Goal: Information Seeking & Learning: Learn about a topic

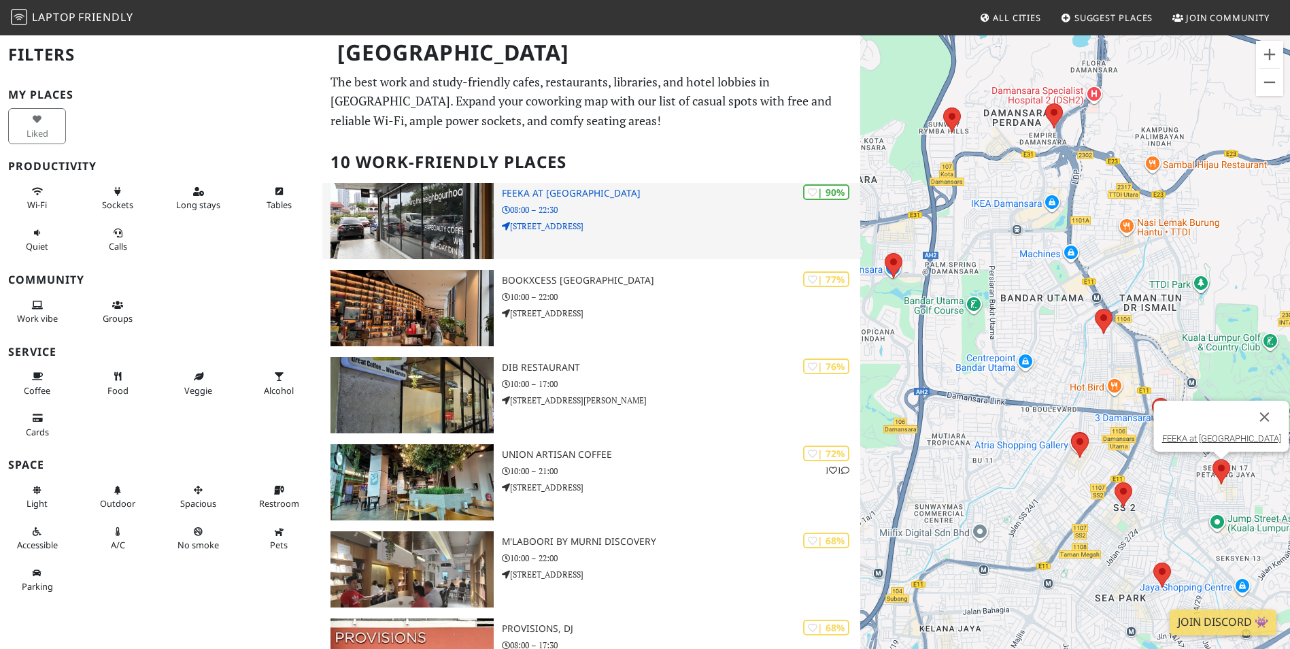
click at [401, 233] on img at bounding box center [411, 221] width 163 height 76
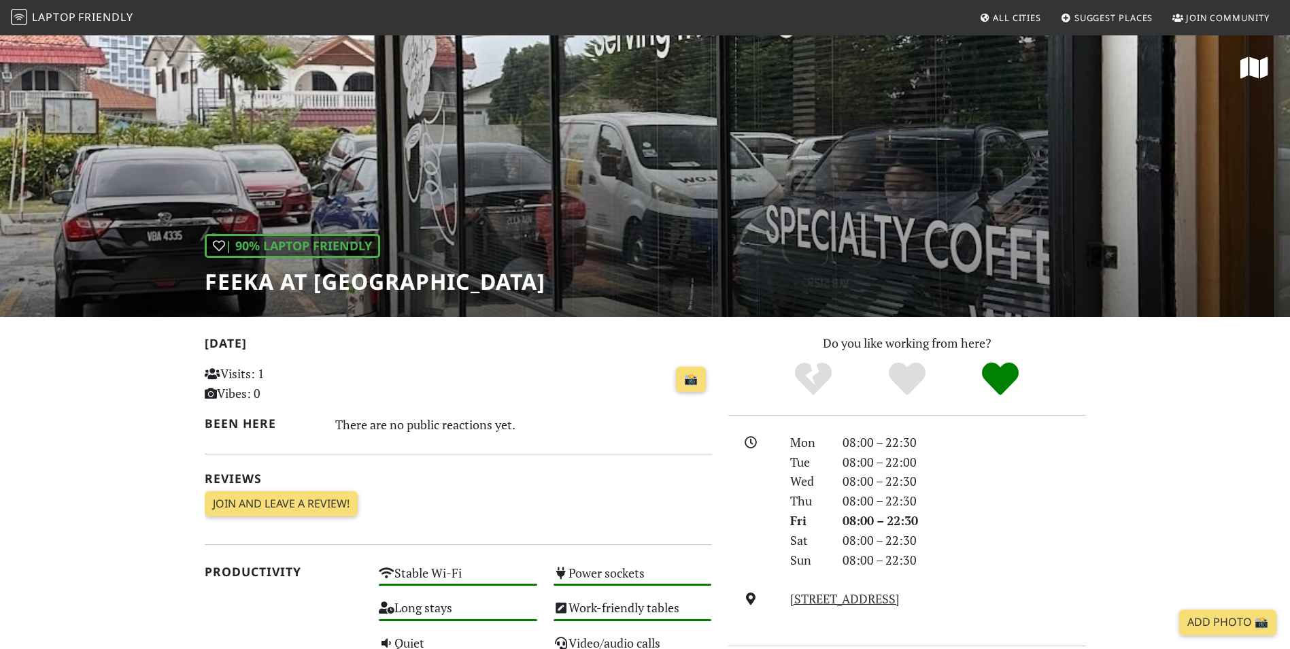
click at [562, 175] on div "| 90% Laptop Friendly FEEKA at Happy Mansion" at bounding box center [645, 175] width 1290 height 283
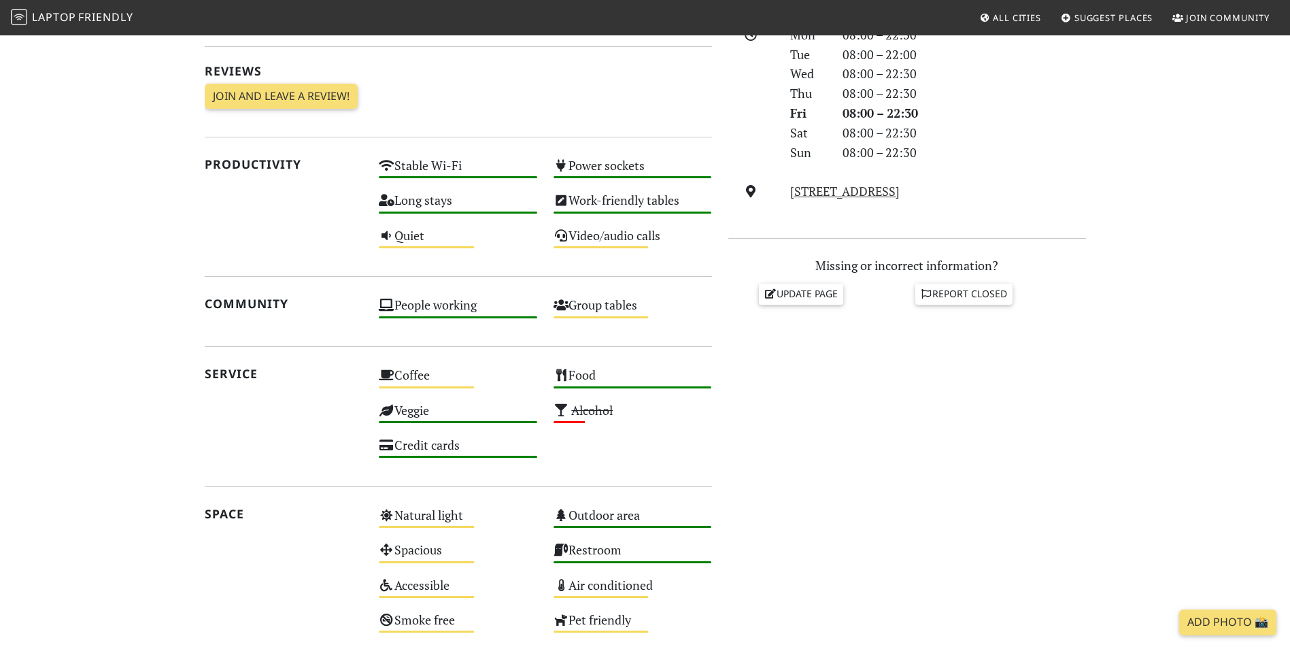
scroll to position [408, 0]
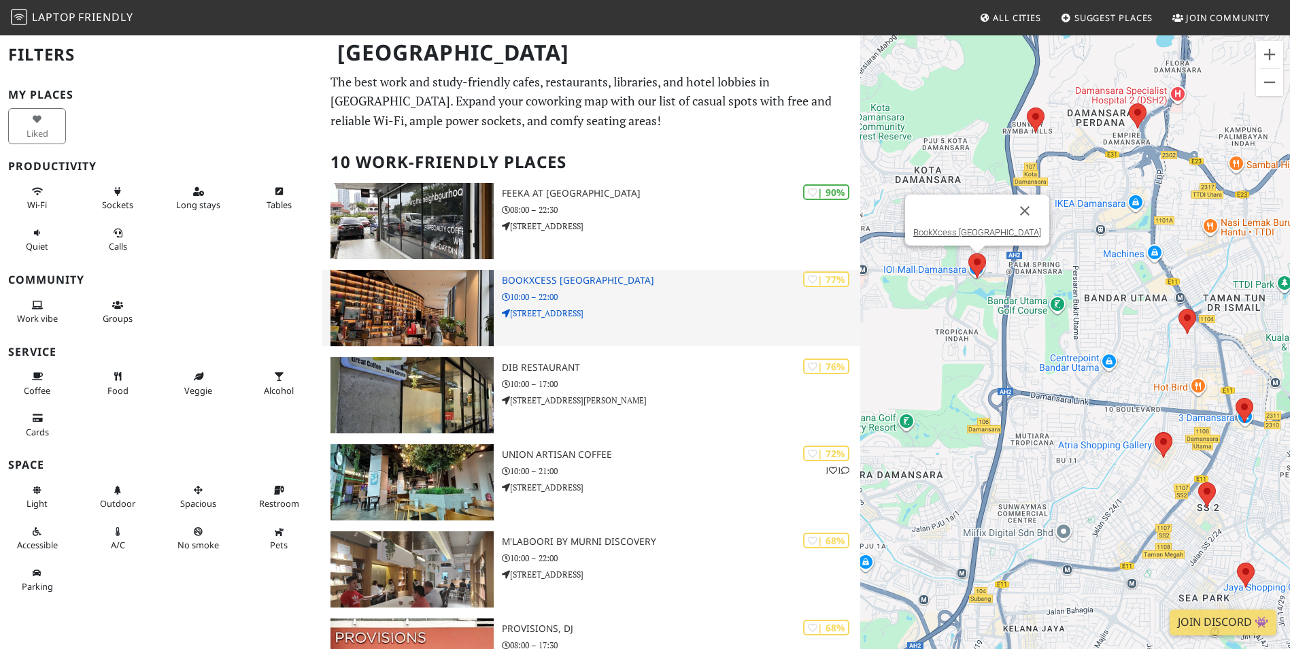
click at [436, 301] on img at bounding box center [411, 308] width 163 height 76
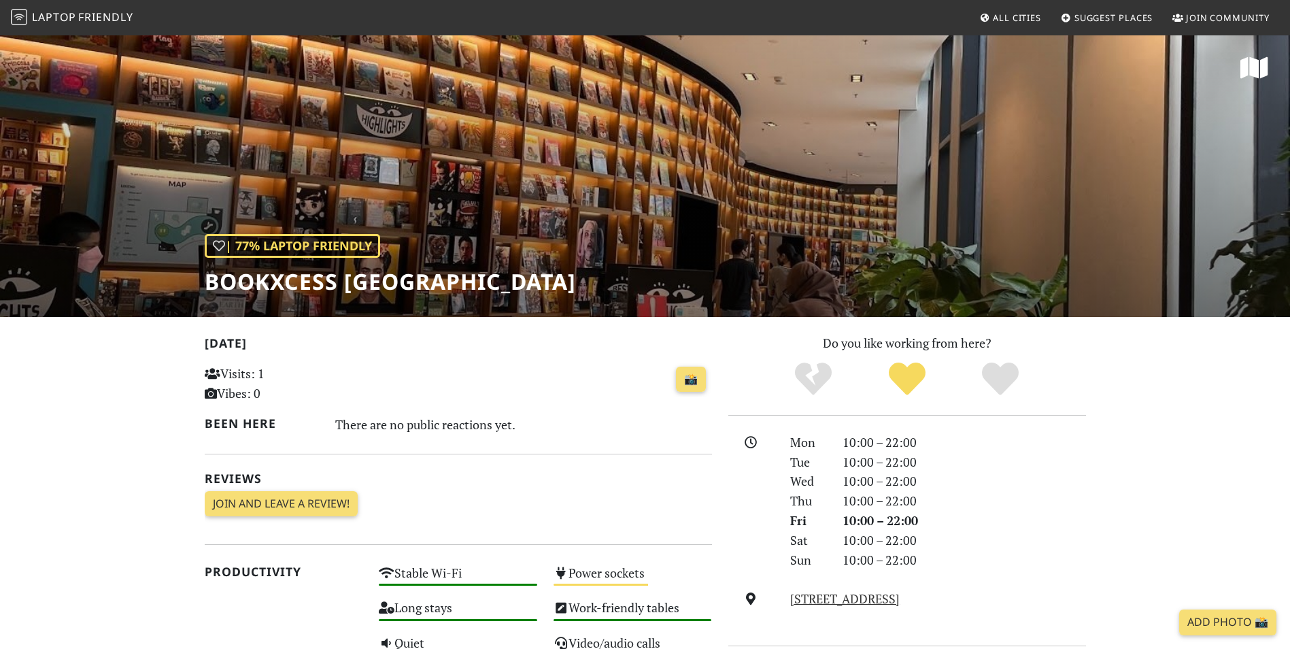
click at [556, 250] on div "| 77% Laptop Friendly BookXcess Tropicana Gardens Mall" at bounding box center [390, 264] width 371 height 61
click at [629, 181] on div "| 77% Laptop Friendly BookXcess Tropicana Gardens Mall" at bounding box center [645, 175] width 1290 height 283
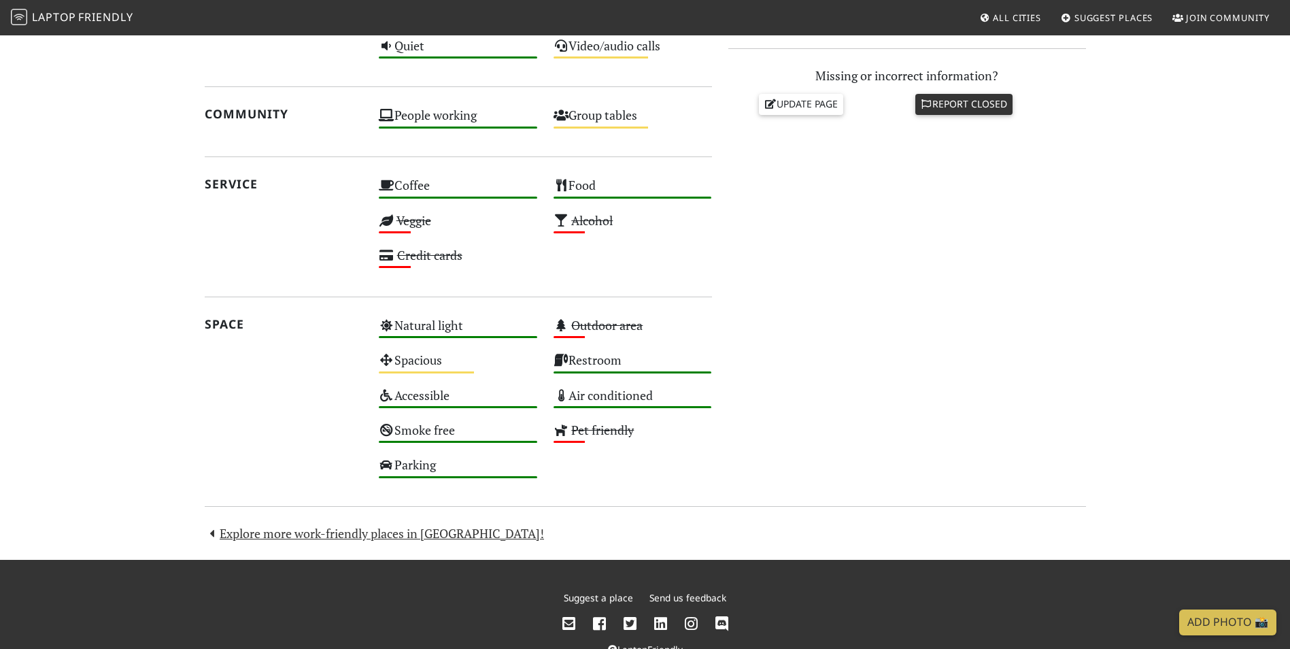
scroll to position [612, 0]
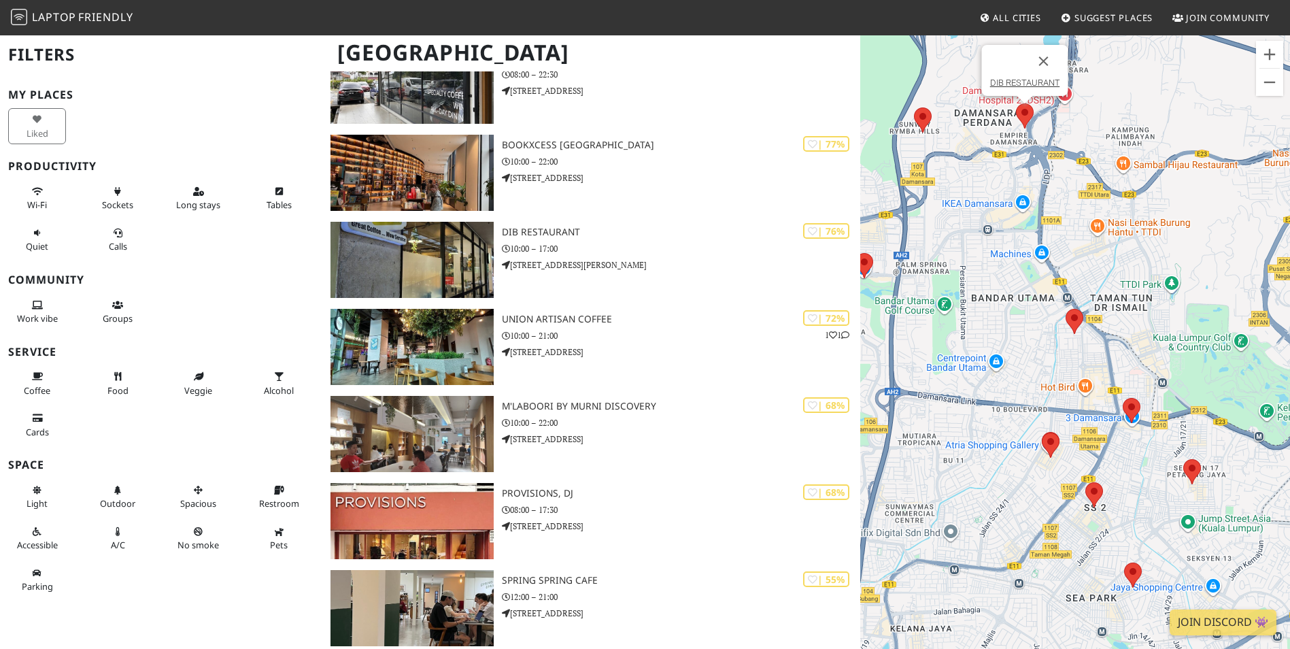
scroll to position [136, 0]
